Goal: Transaction & Acquisition: Obtain resource

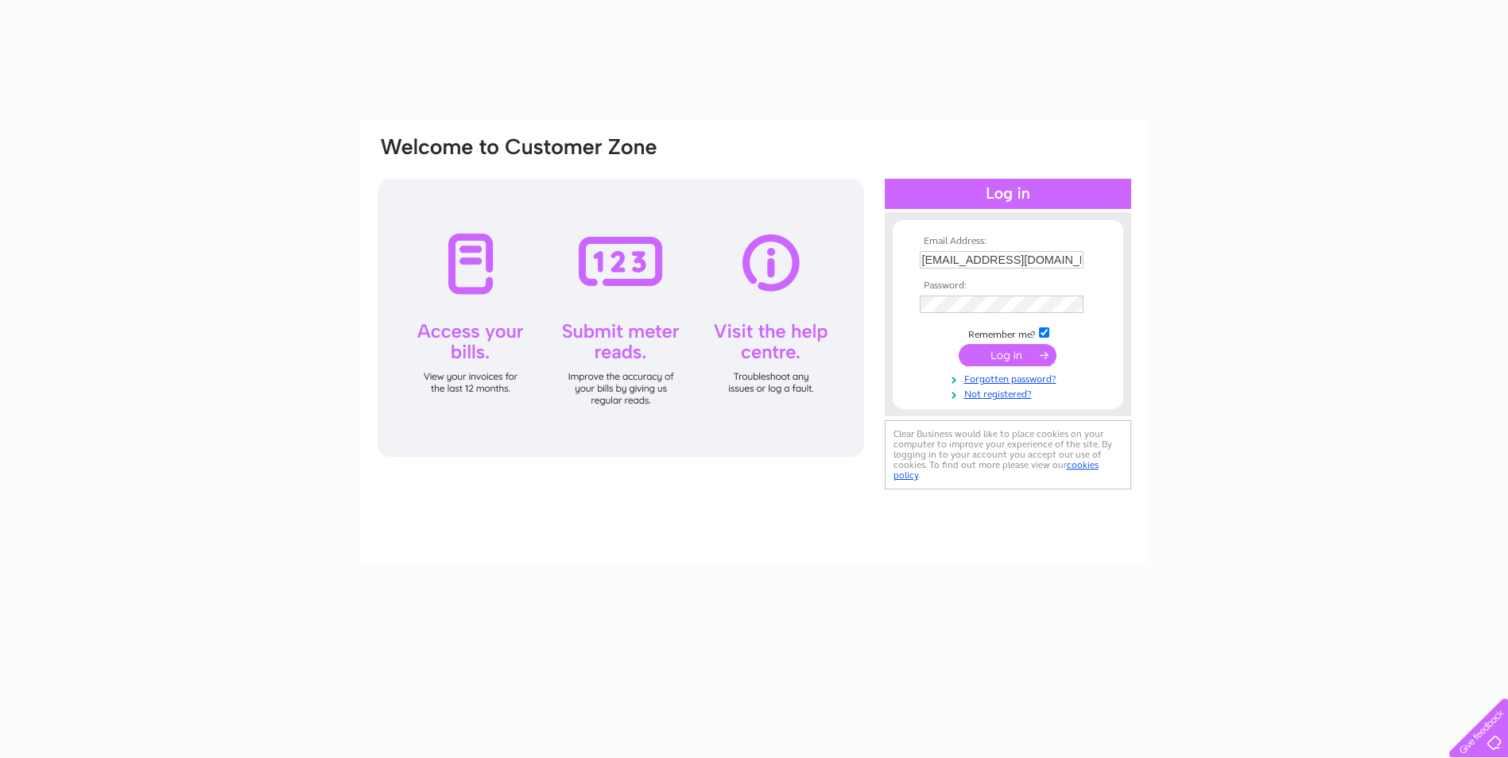
click at [1029, 370] on td at bounding box center [1008, 355] width 184 height 30
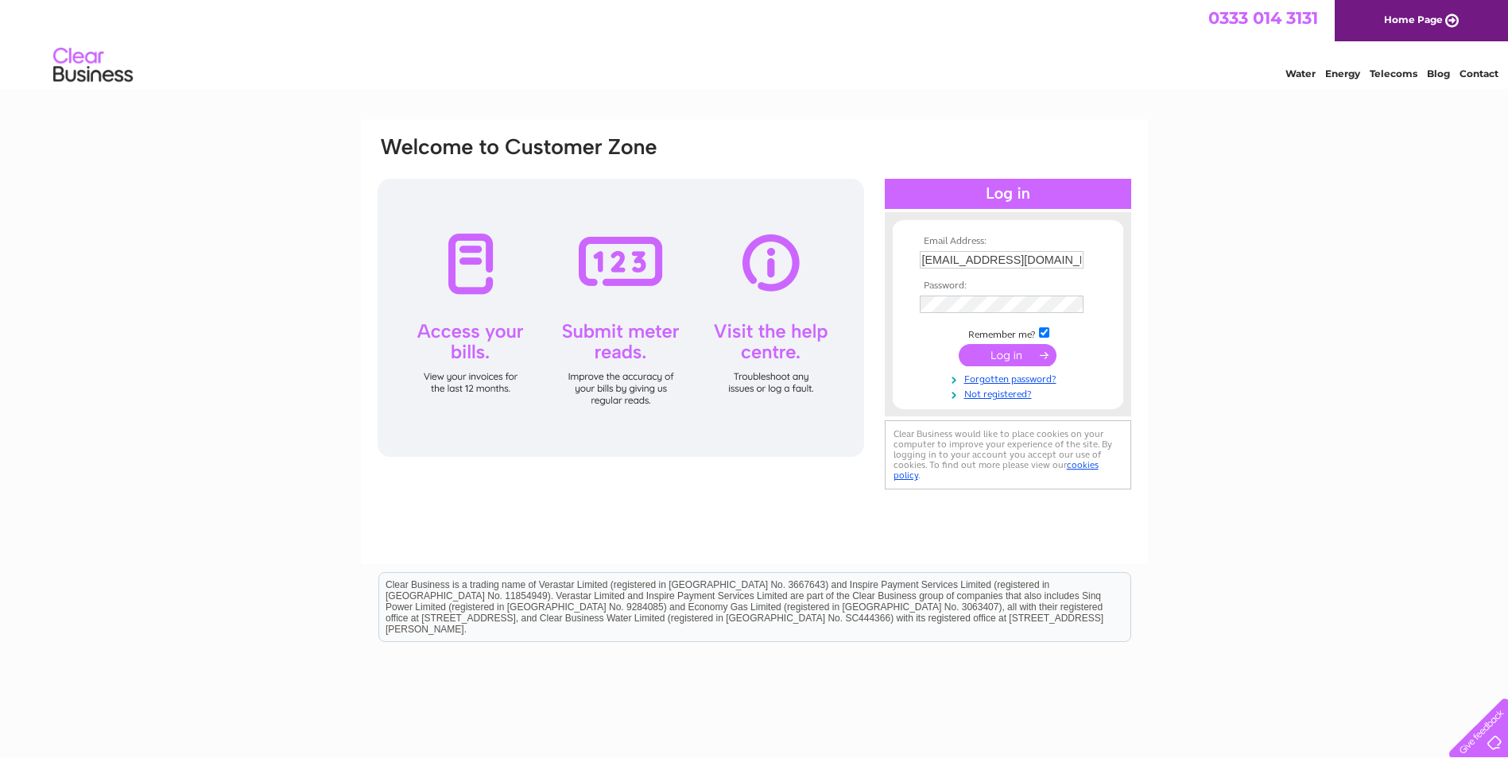
click at [1028, 361] on input "submit" at bounding box center [1008, 355] width 98 height 22
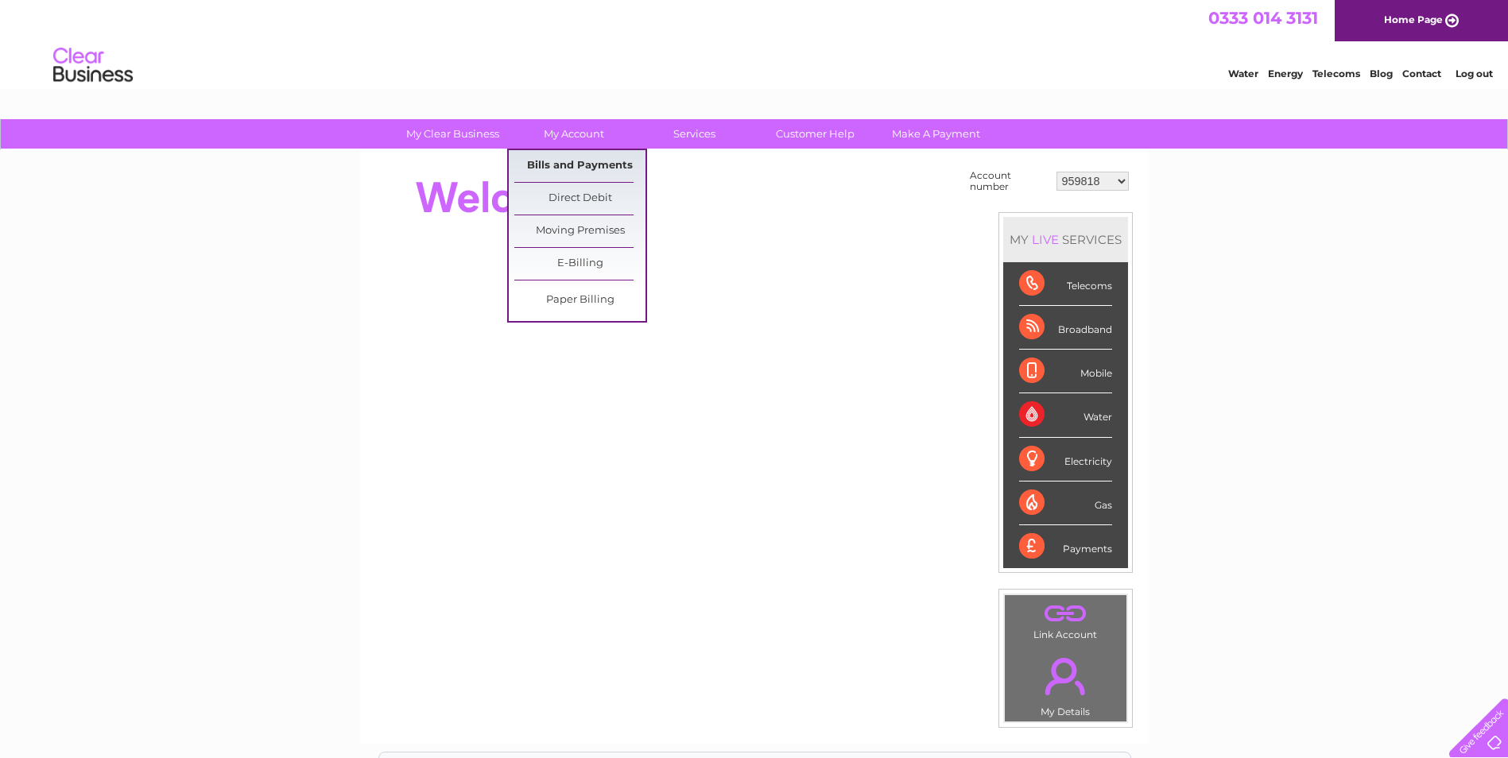
click at [597, 172] on link "Bills and Payments" at bounding box center [579, 166] width 131 height 32
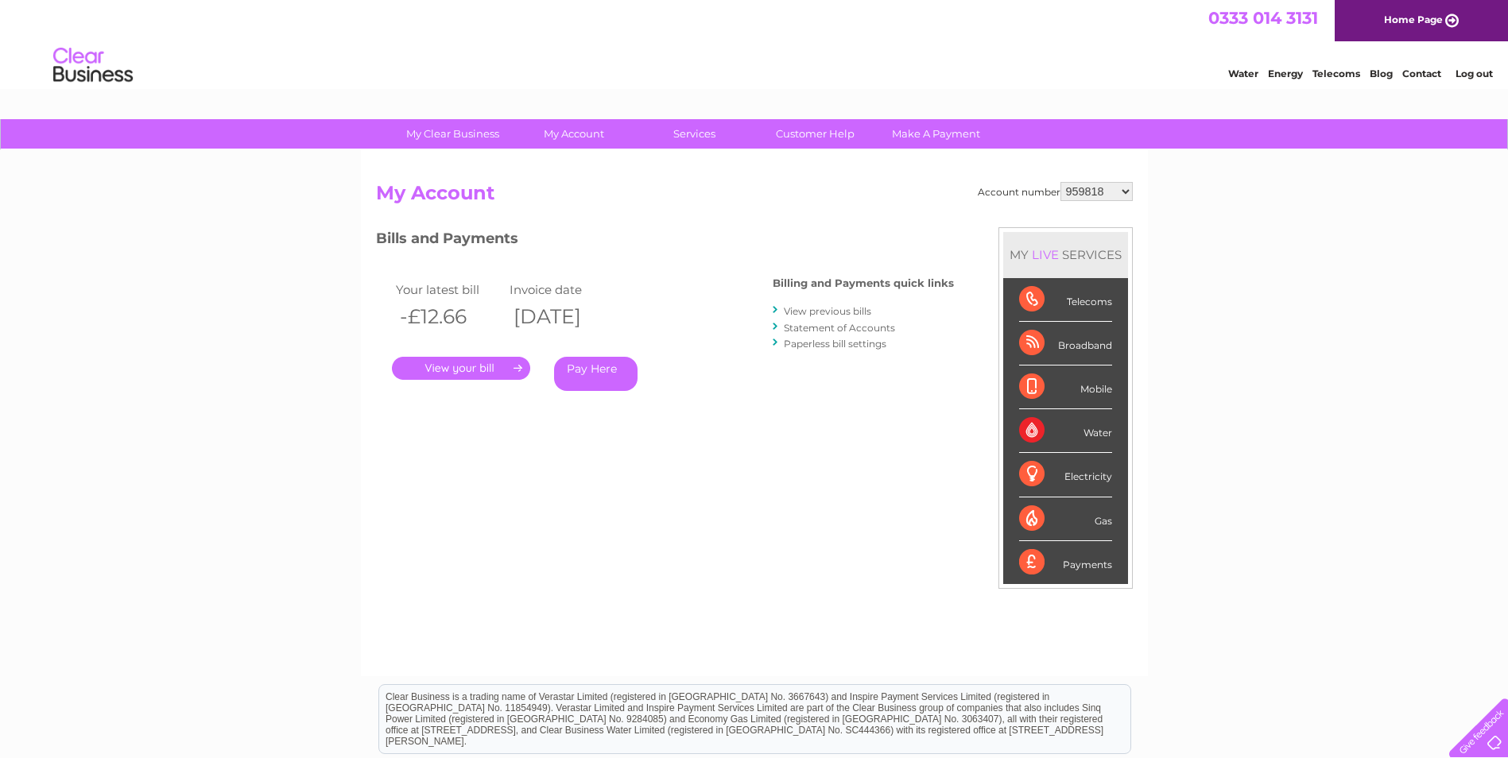
click at [1110, 197] on select "959818 959819 959820 1086865 30291194" at bounding box center [1096, 191] width 72 height 19
select select "959819"
click at [1061, 182] on select "959818 959819 959820 1086865 30291194" at bounding box center [1096, 191] width 72 height 19
click at [1089, 196] on select "959818 959819 959820 1086865 30291194" at bounding box center [1096, 191] width 72 height 19
select select "959820"
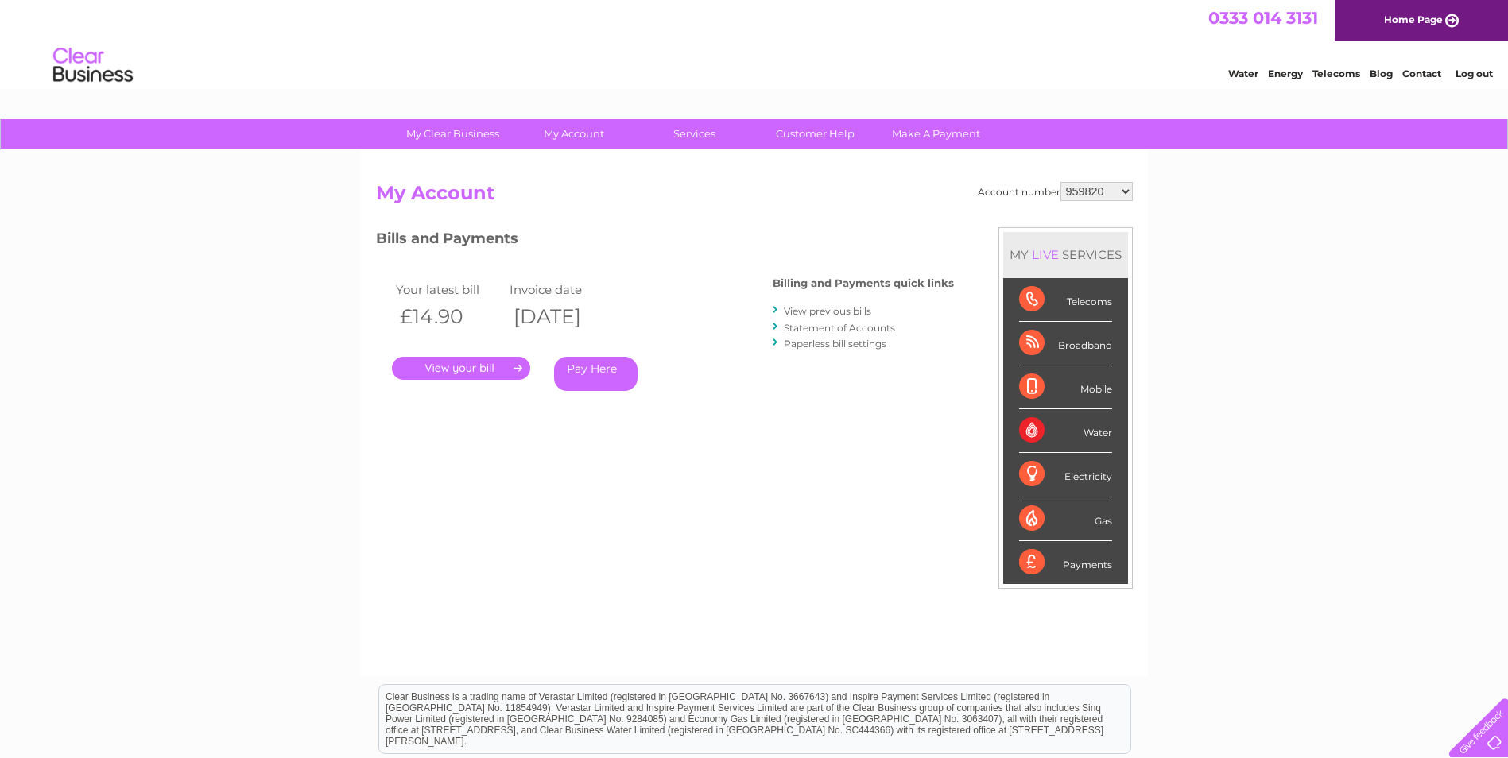
click at [1061, 182] on select "959818 959819 959820 1086865 30291194" at bounding box center [1096, 191] width 72 height 19
click at [1096, 192] on select "959818 959819 959820 1086865 30291194" at bounding box center [1096, 191] width 72 height 19
select select "1086865"
click at [1061, 182] on select "959818 959819 959820 1086865 30291194" at bounding box center [1096, 191] width 72 height 19
click at [467, 368] on link "." at bounding box center [461, 368] width 138 height 23
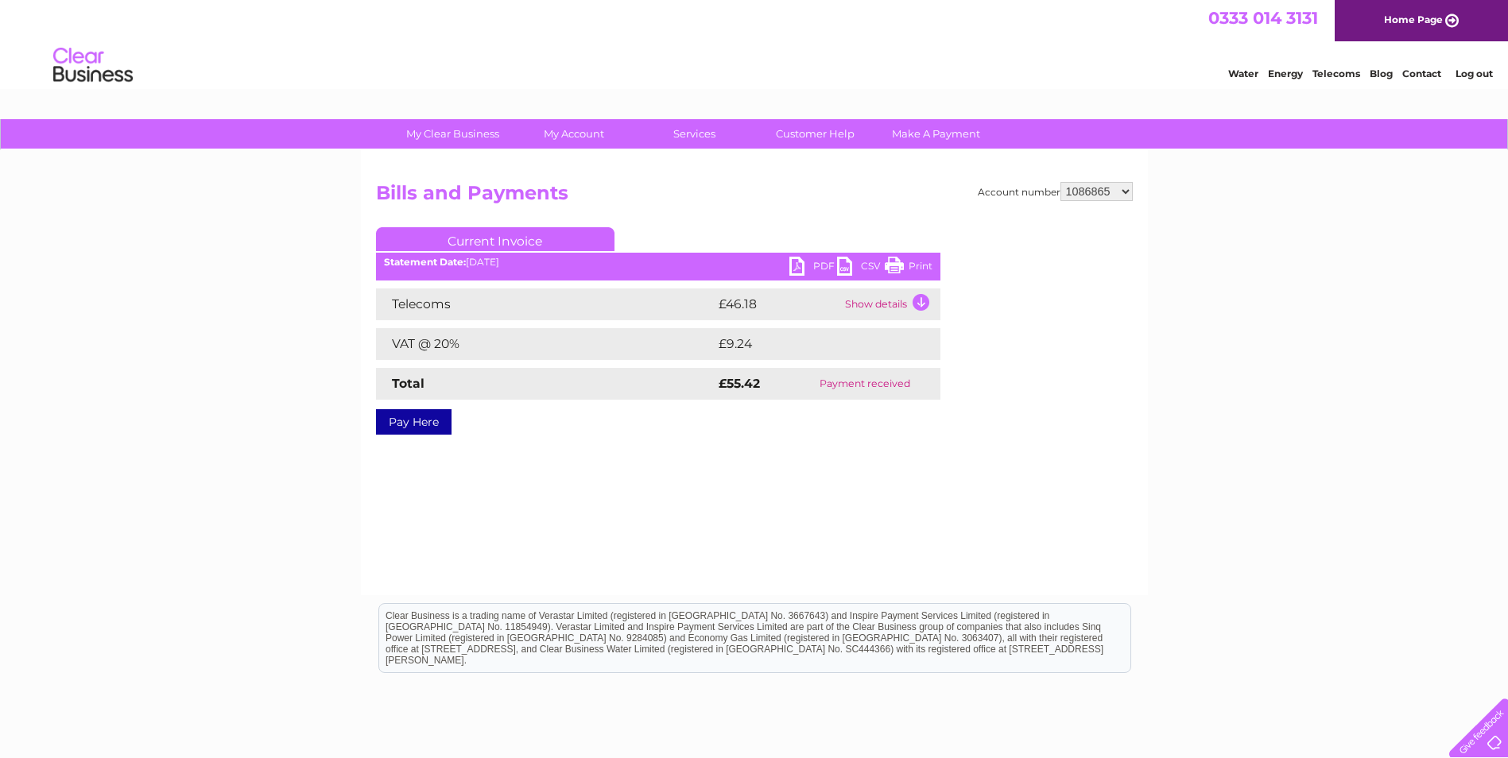
click at [802, 261] on link "PDF" at bounding box center [813, 268] width 48 height 23
